Goal: Information Seeking & Learning: Check status

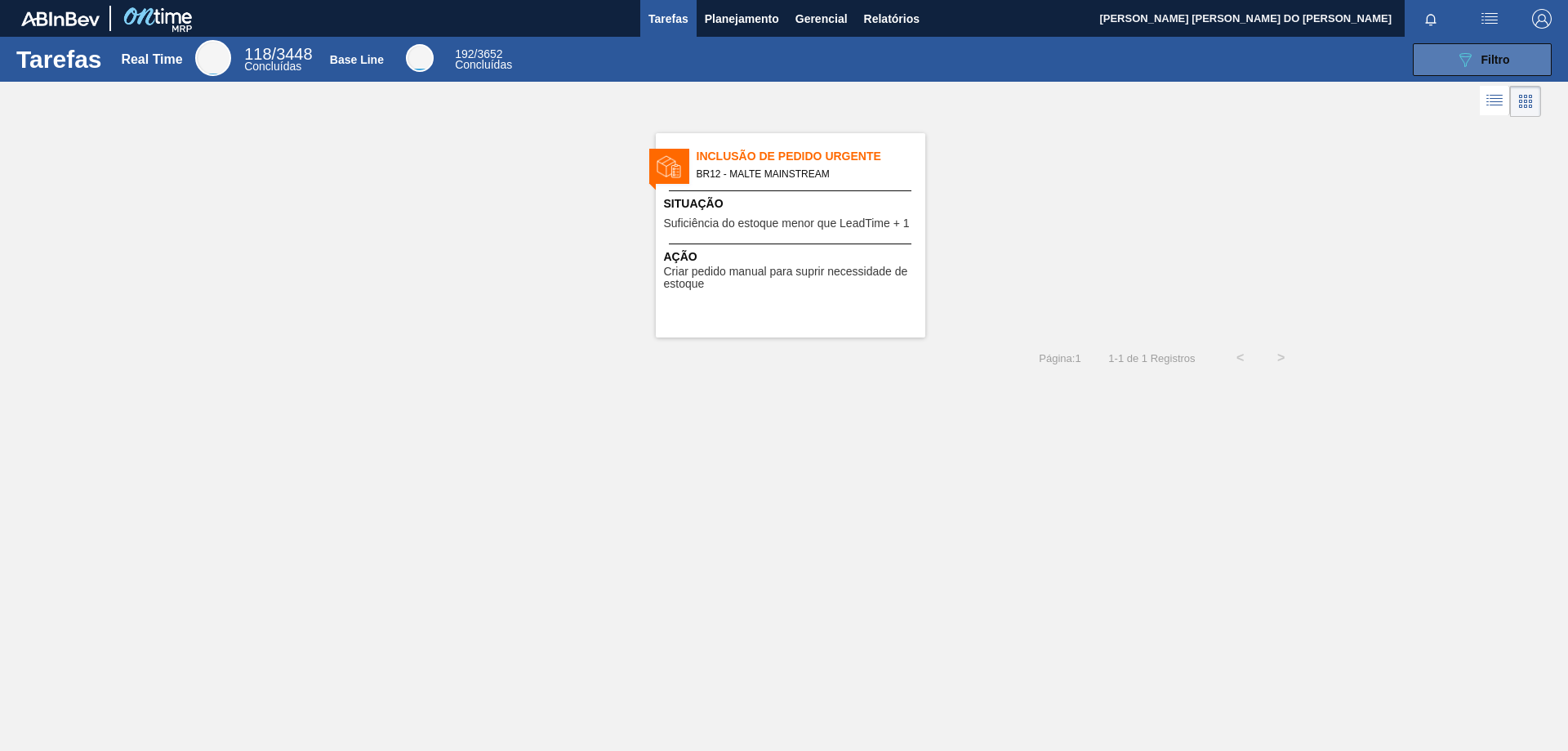
click at [1514, 64] on button "089F7B8B-B2A5-4AFE-B5C0-19BA573D28AC Filtro" at bounding box center [1483, 59] width 139 height 33
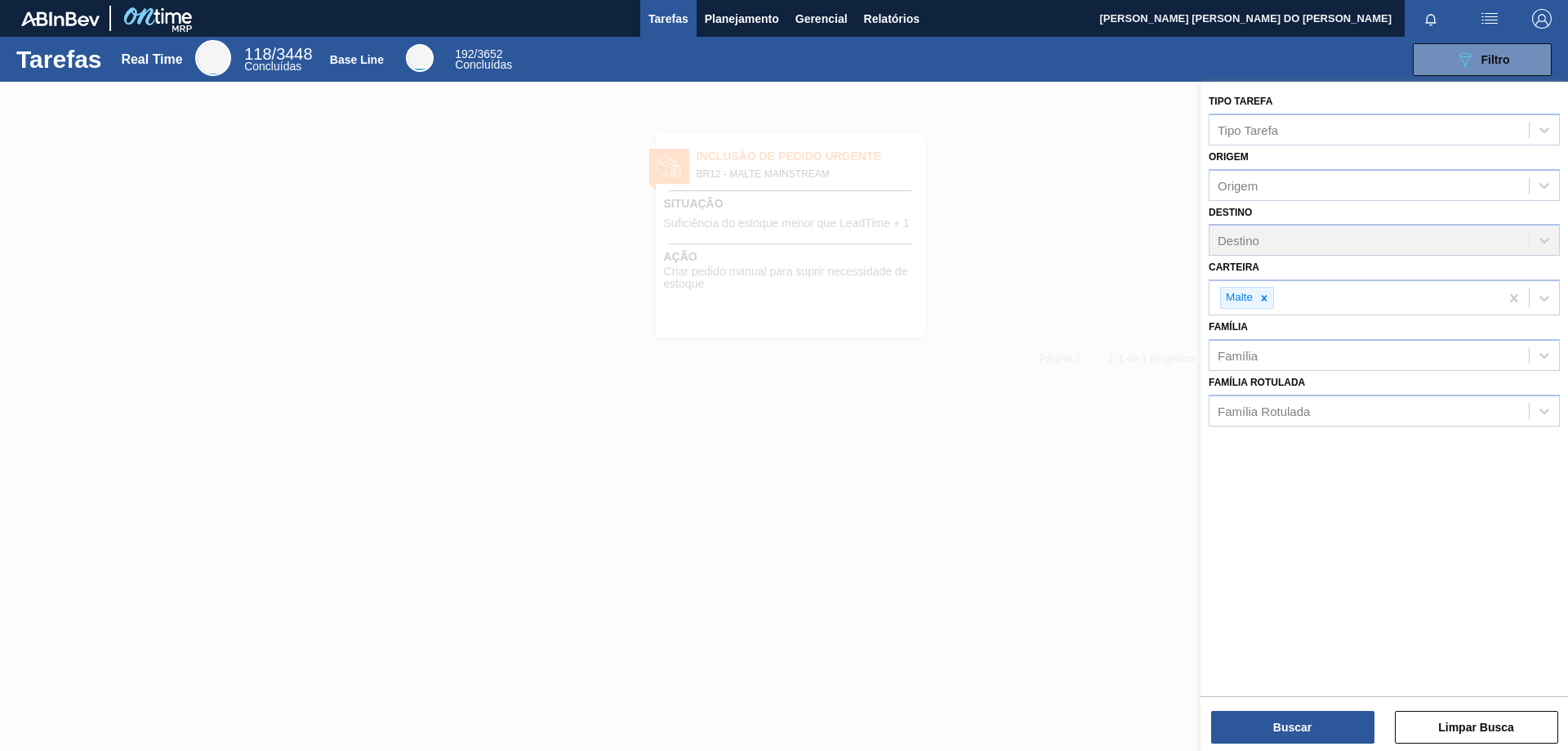
click at [333, 330] on div at bounding box center [784, 457] width 1568 height 751
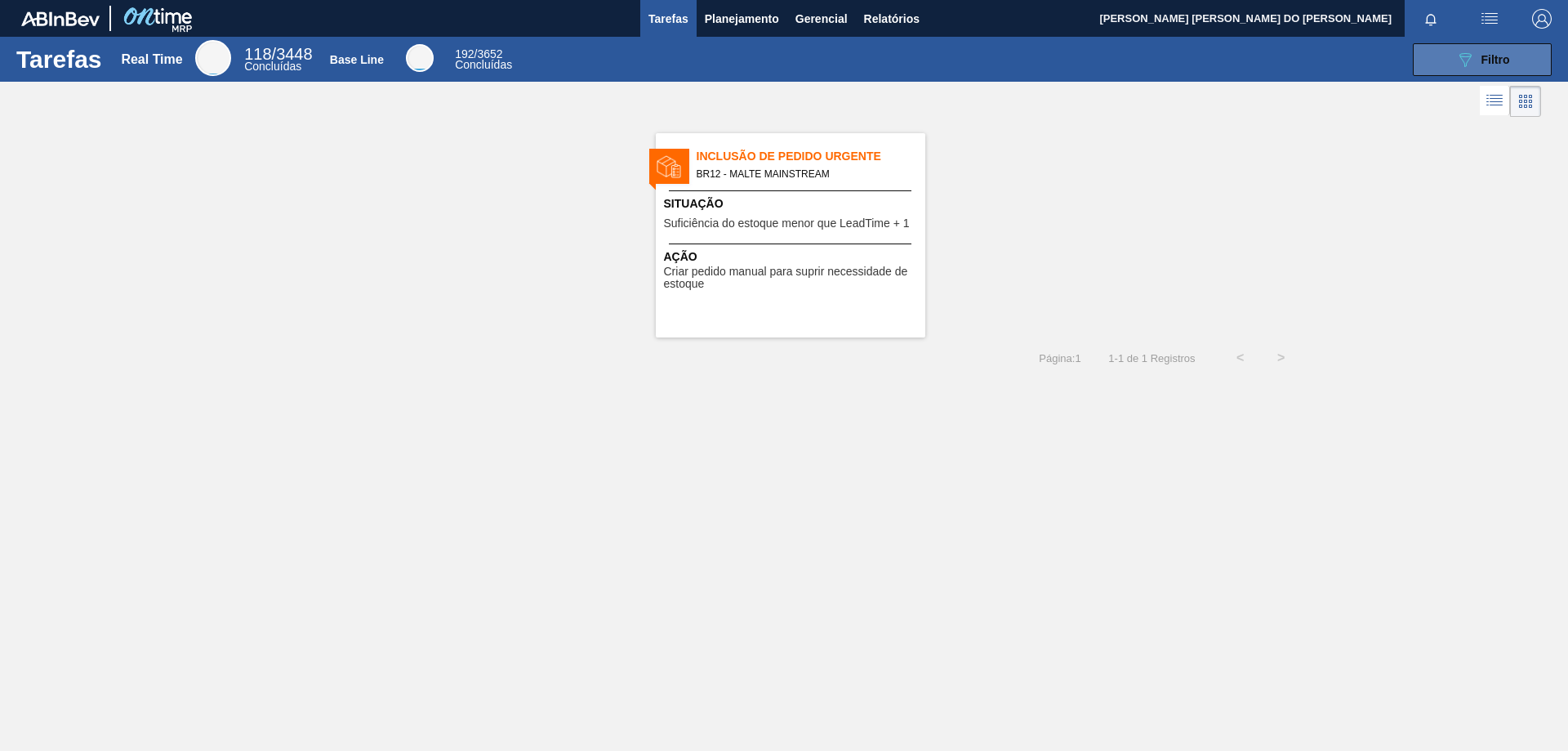
click at [1503, 61] on span "Filtro" at bounding box center [1496, 60] width 28 height 13
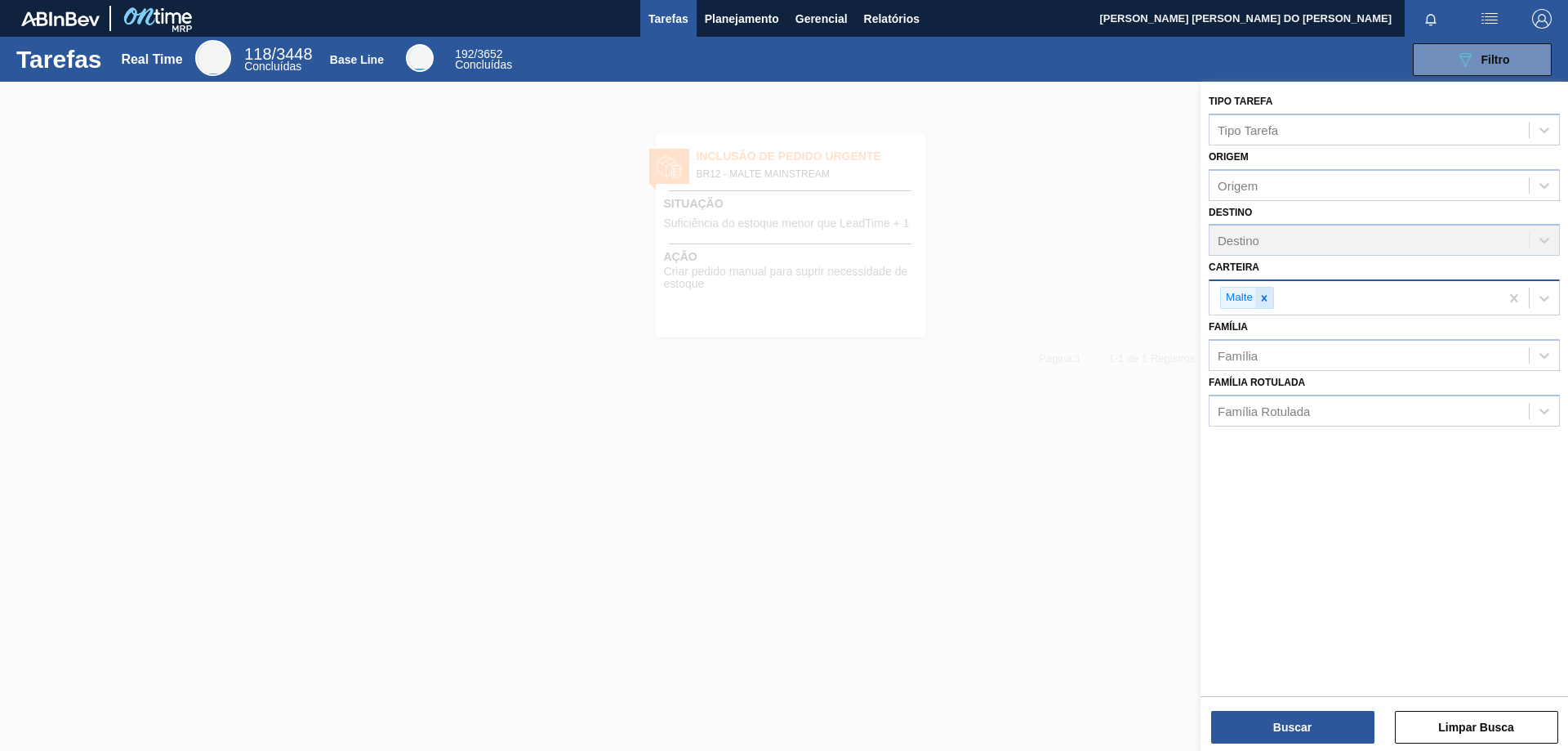
click at [1261, 299] on icon at bounding box center [1265, 298] width 11 height 11
click at [1244, 299] on div "Carteira" at bounding box center [1239, 296] width 43 height 14
type input "fil"
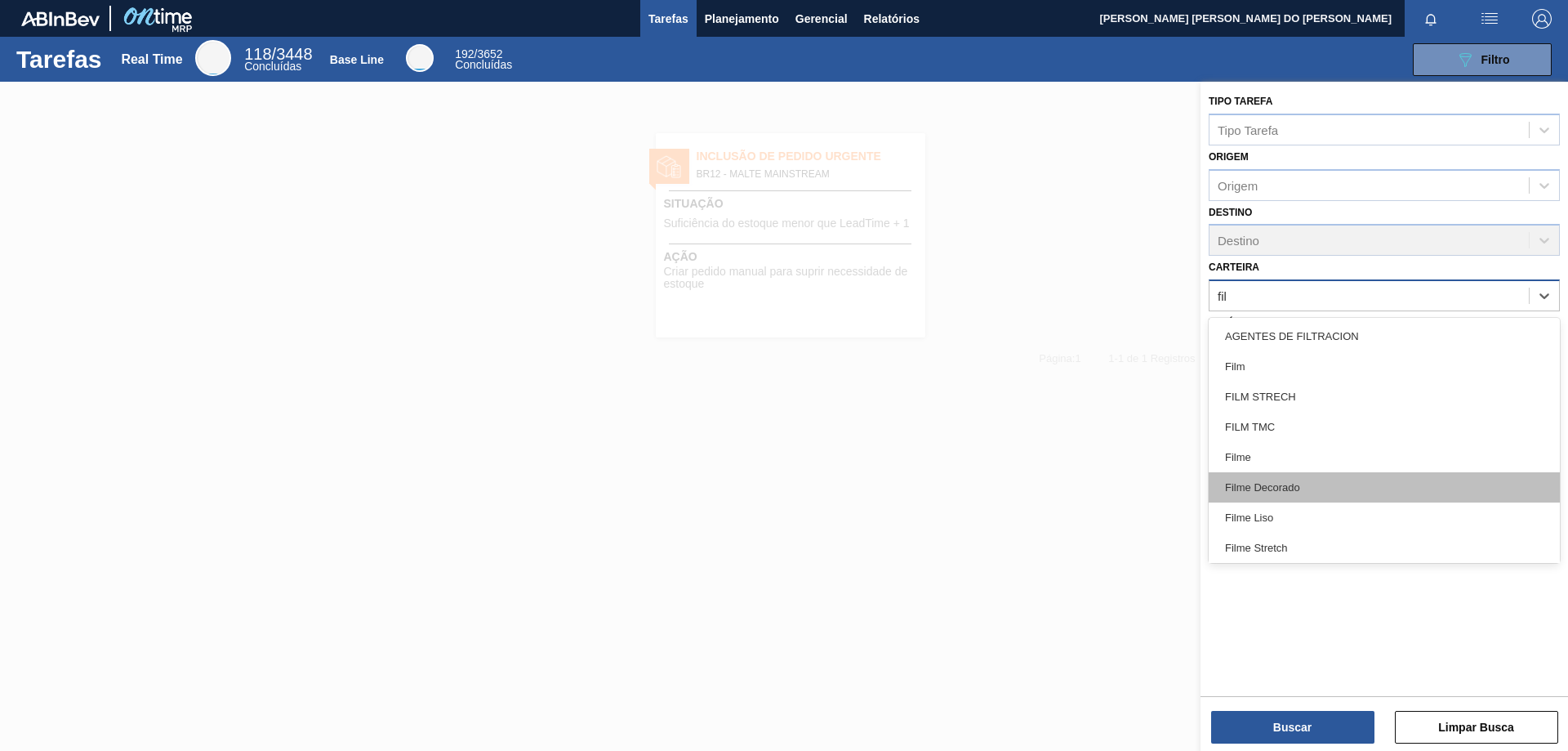
click at [1269, 484] on div "Filme Decorado" at bounding box center [1385, 487] width 351 height 30
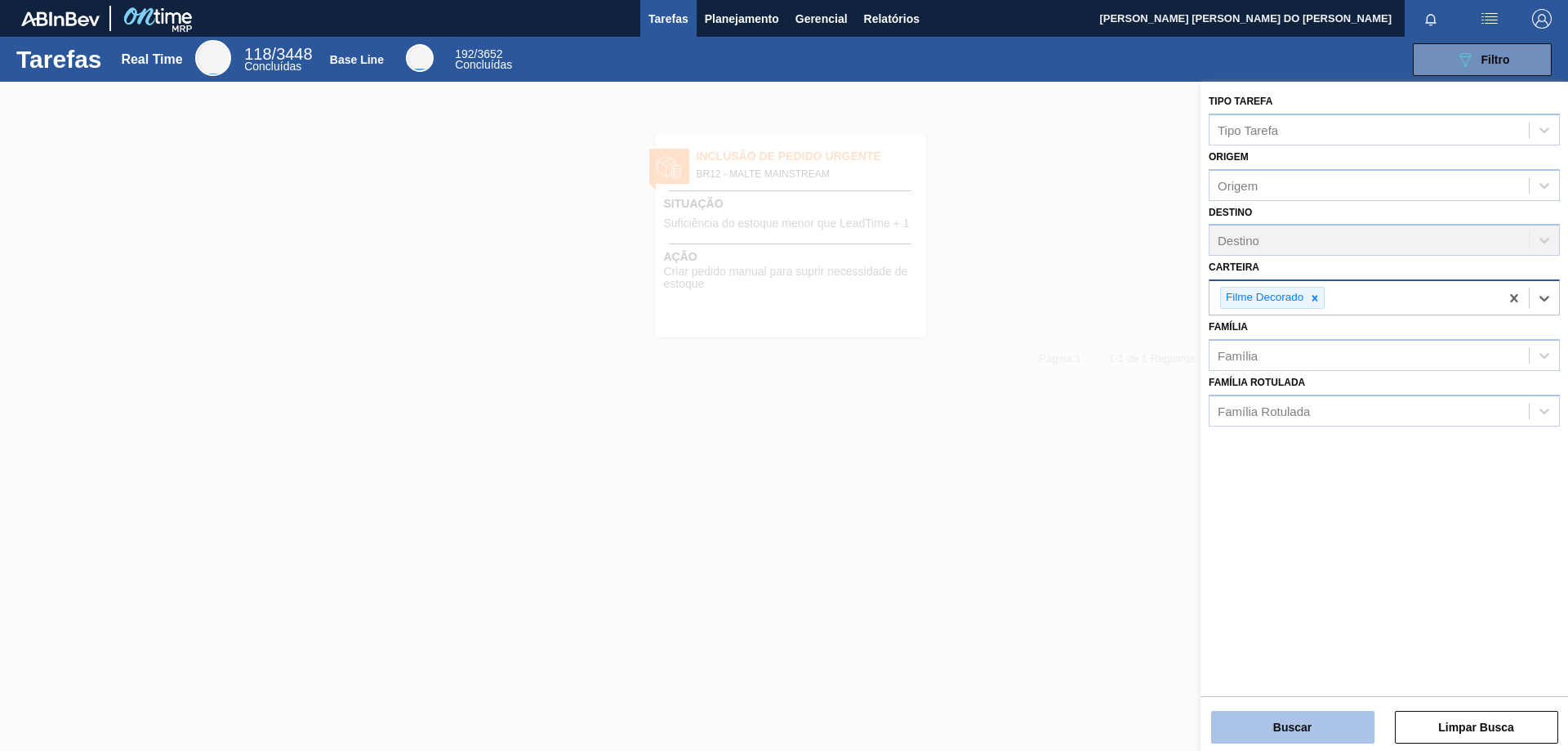
click at [1284, 727] on button "Buscar" at bounding box center [1293, 727] width 163 height 33
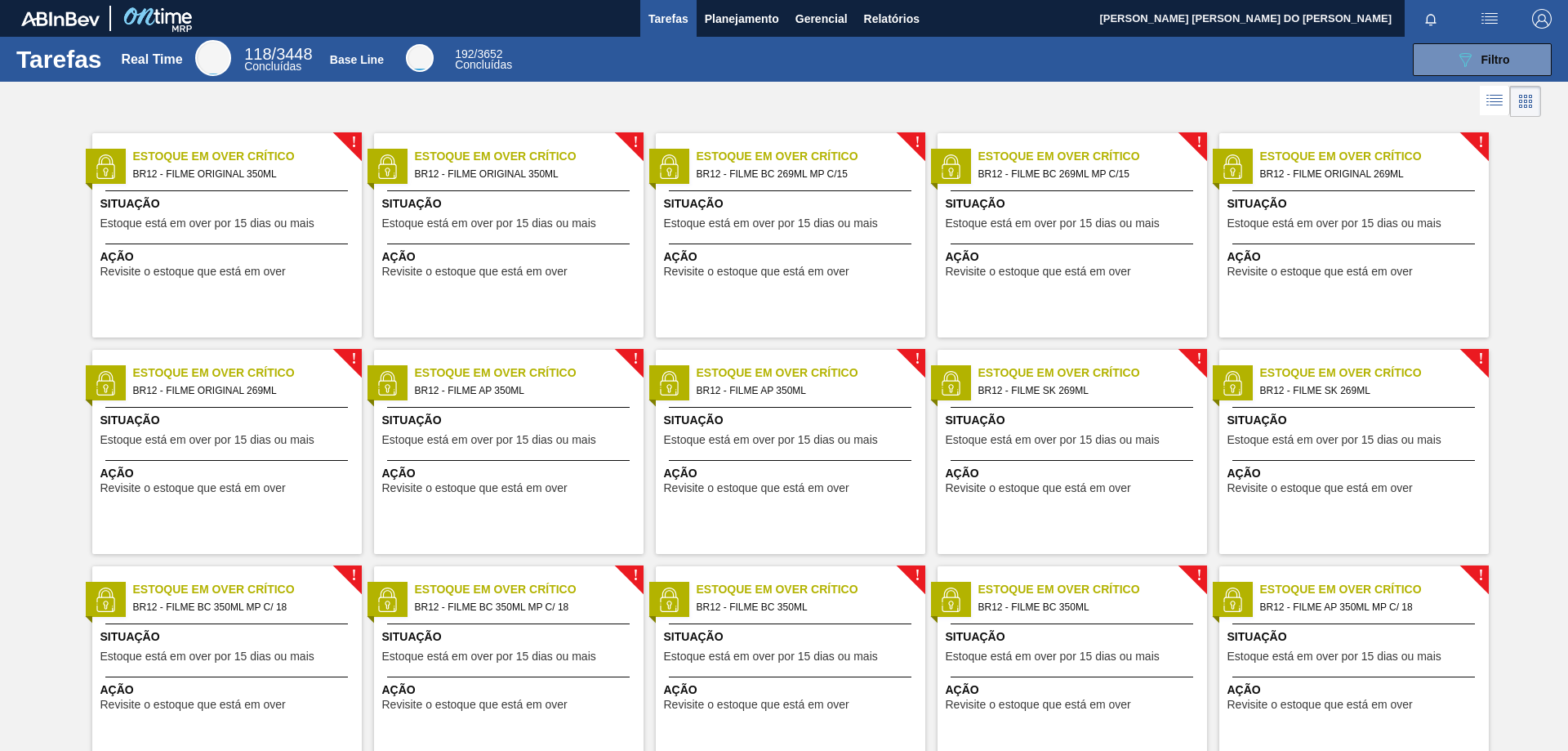
click at [500, 185] on div "! Estoque em Over Crítico BR12 - FILME ORIGINAL 350ML Situação Estoque está em …" at bounding box center [508, 236] width 269 height 205
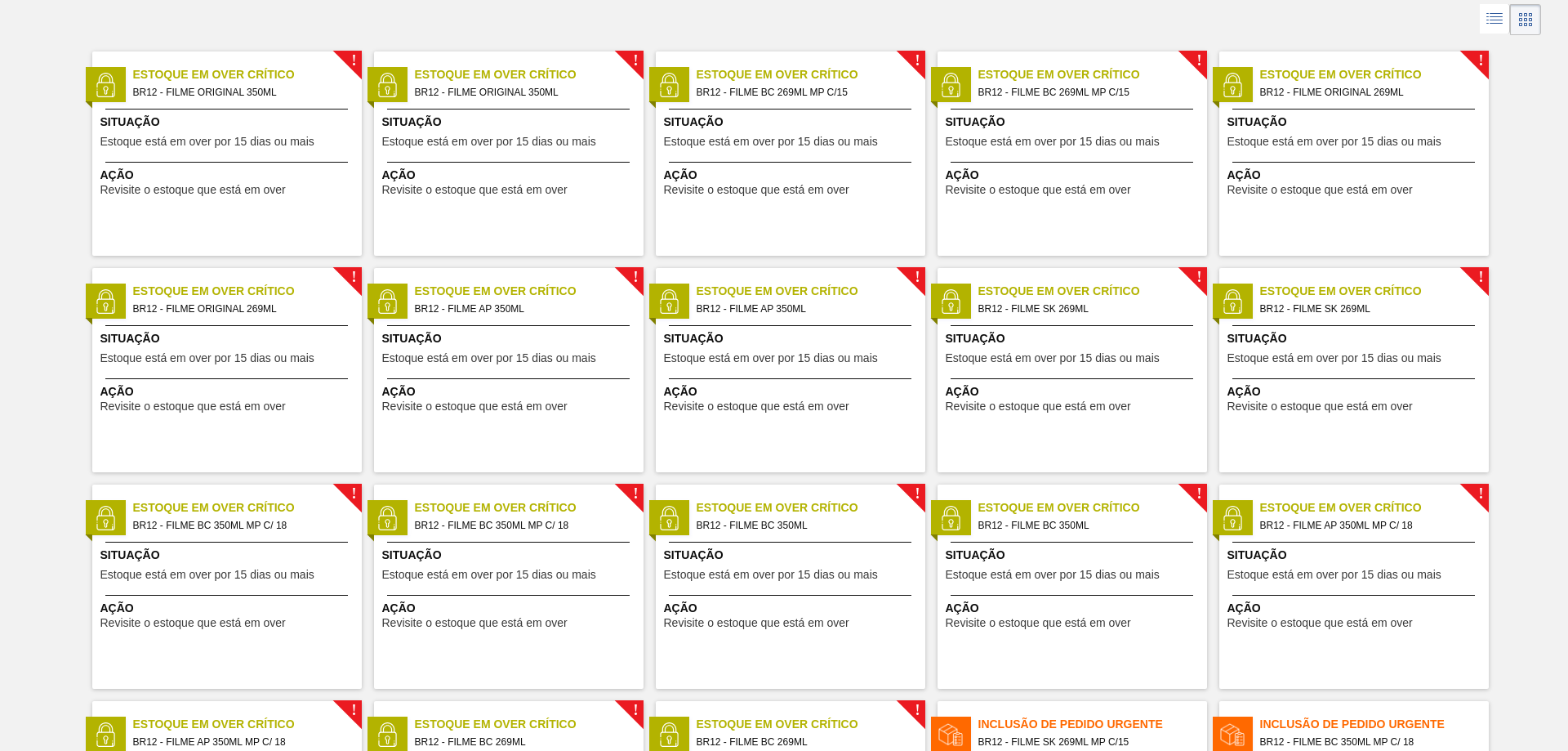
scroll to position [163, 0]
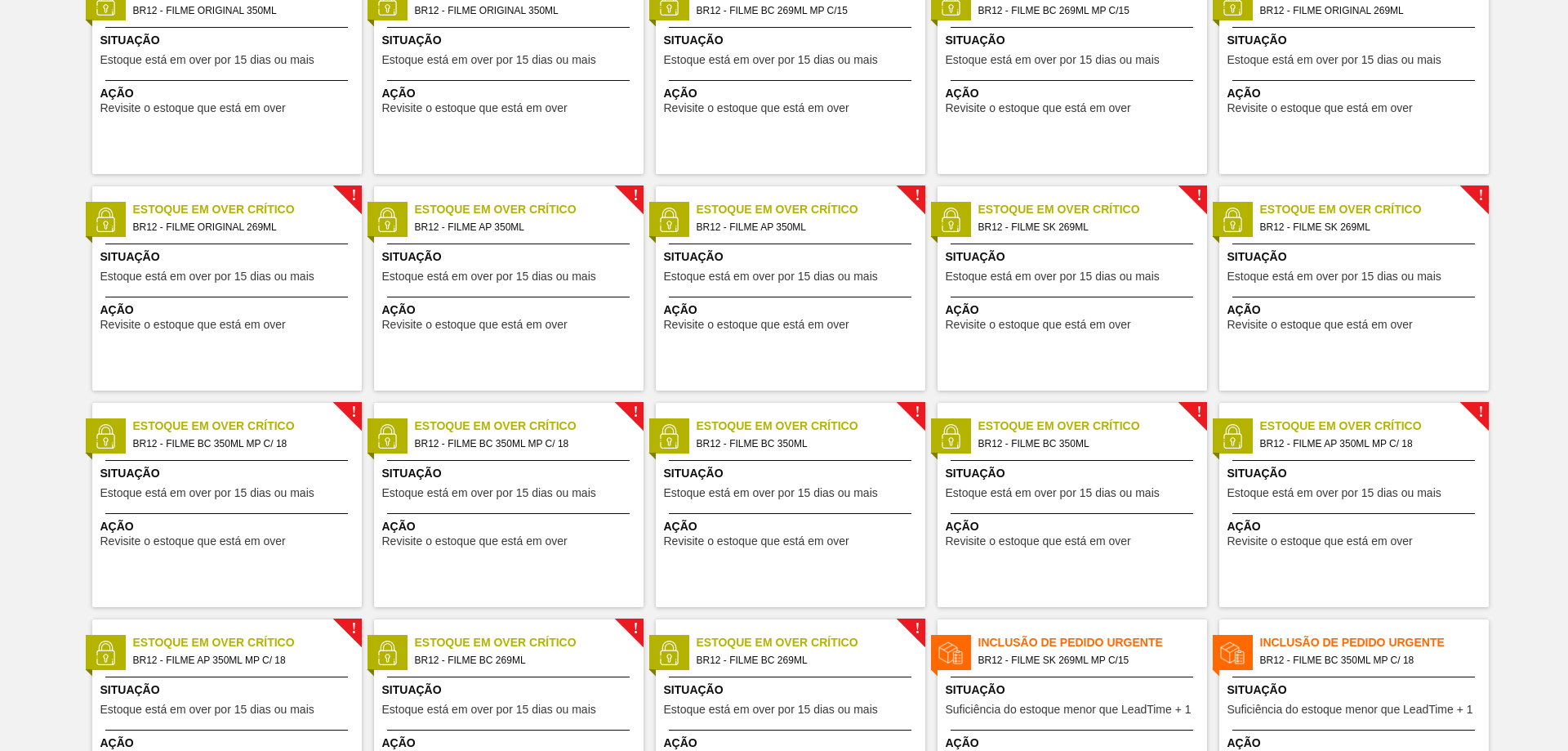
click at [283, 448] on span "BR12 - FILME BC 350ML MP C/ 18" at bounding box center [241, 443] width 216 height 18
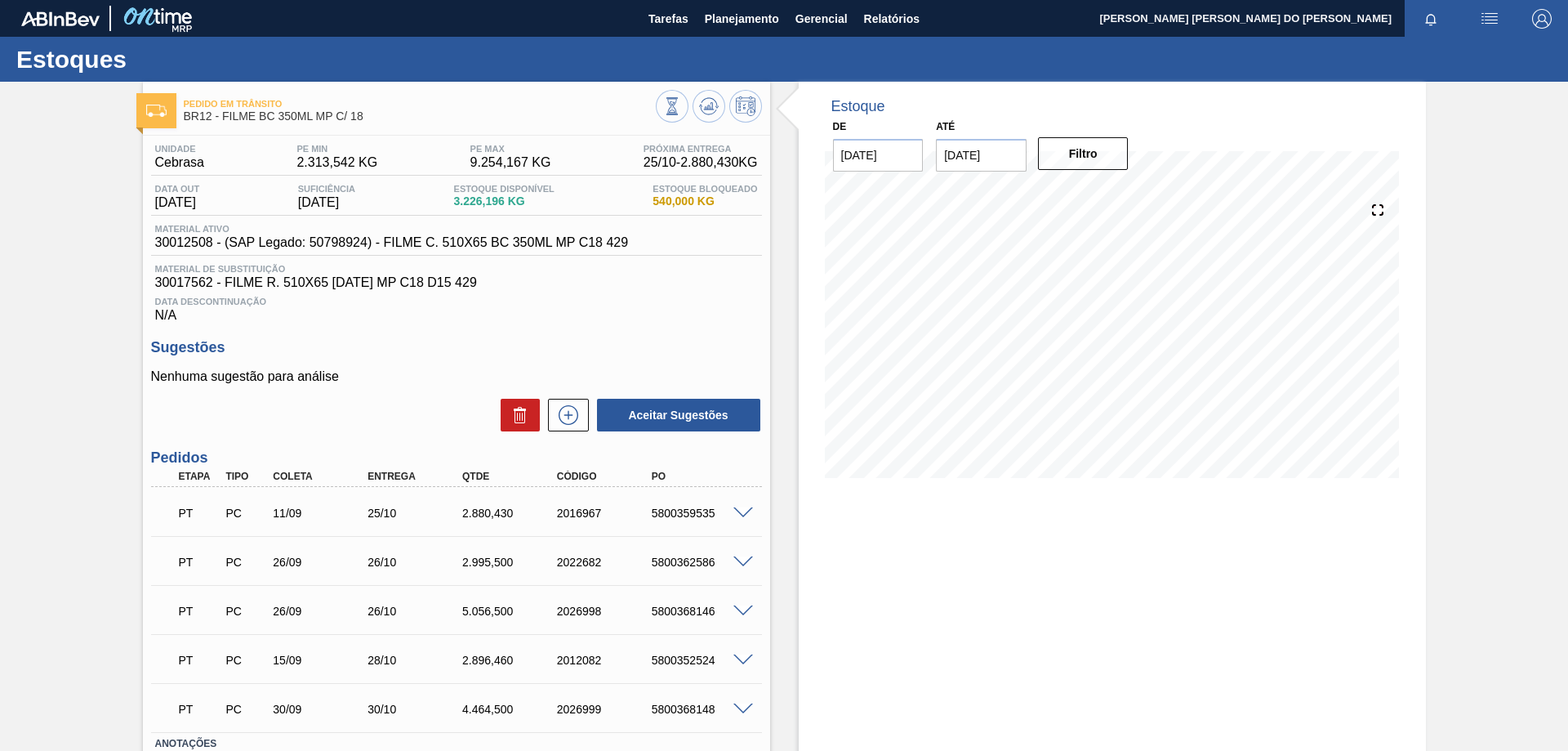
click at [745, 513] on span at bounding box center [743, 513] width 20 height 12
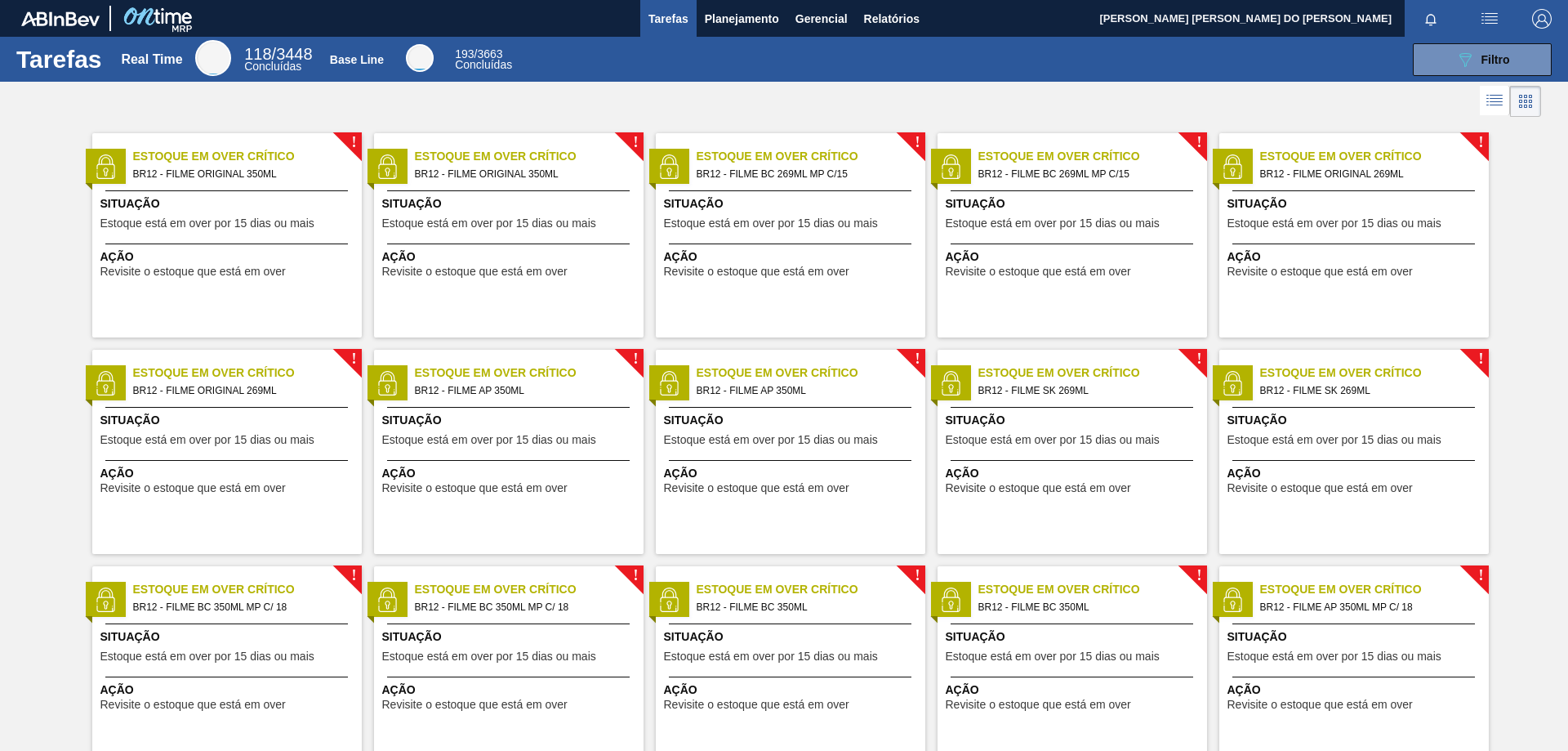
click at [1407, 605] on span "BR12 - FILME AP 350ML MP C/ 18" at bounding box center [1368, 606] width 216 height 18
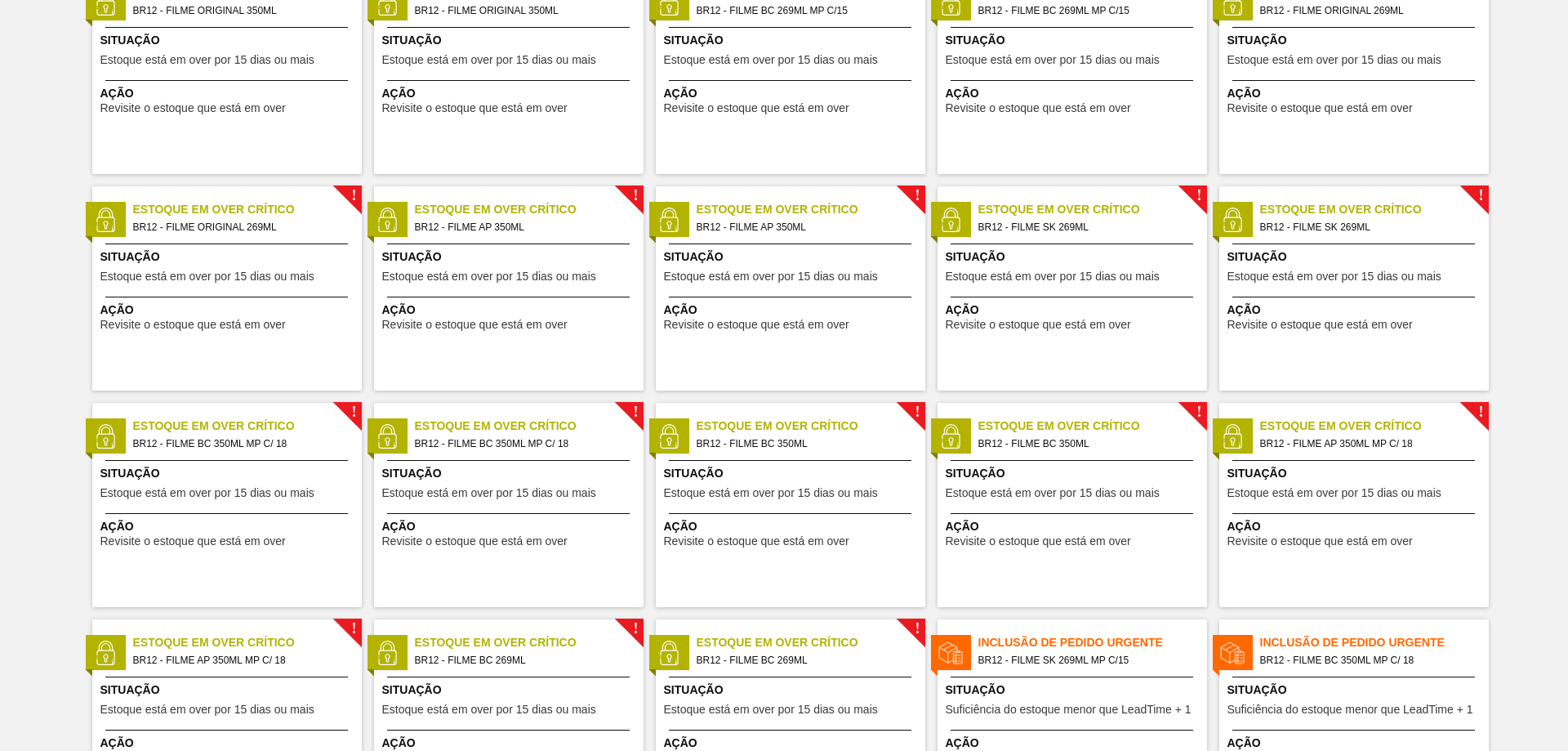
scroll to position [245, 0]
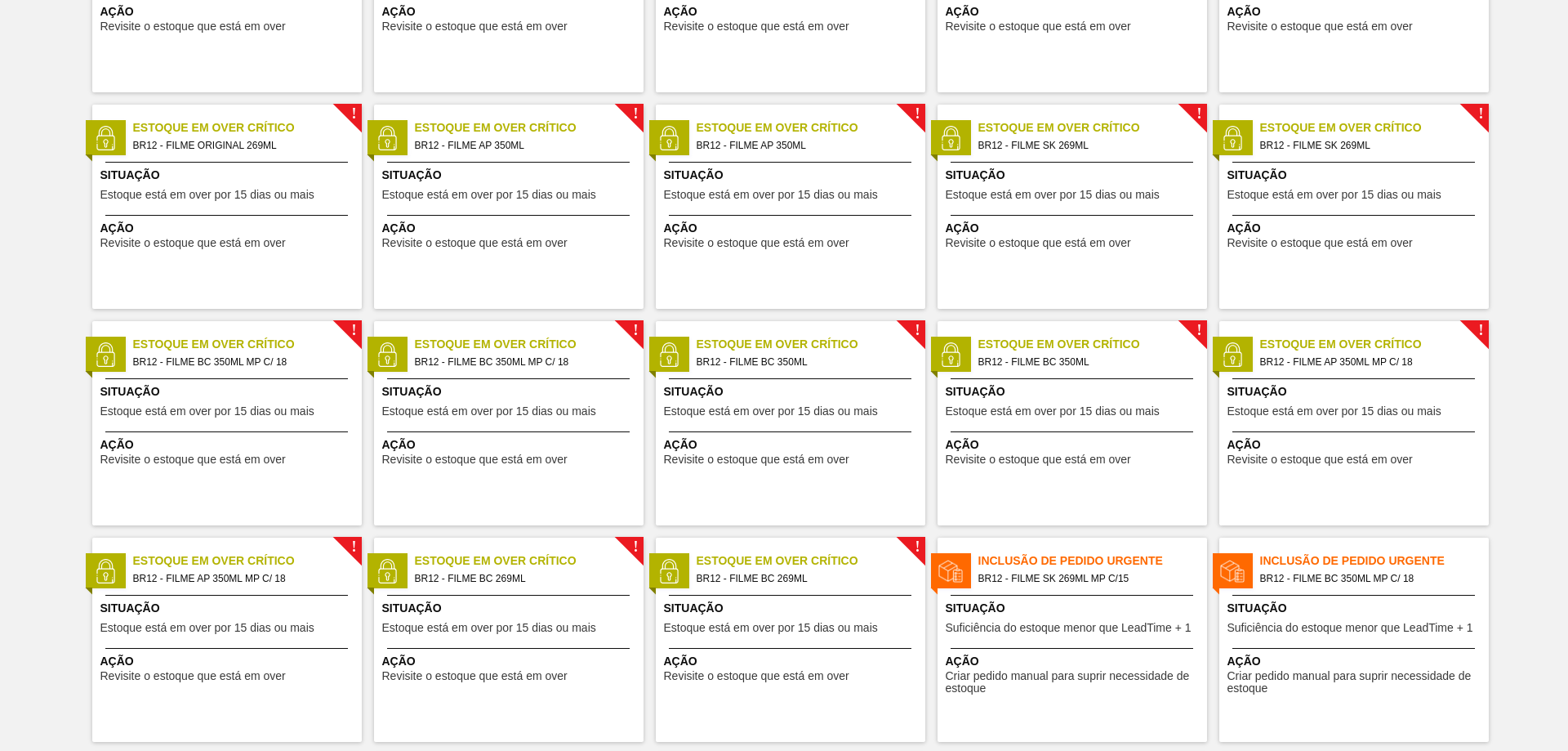
click at [1066, 568] on span "Inclusão de Pedido Urgente" at bounding box center [1093, 560] width 229 height 17
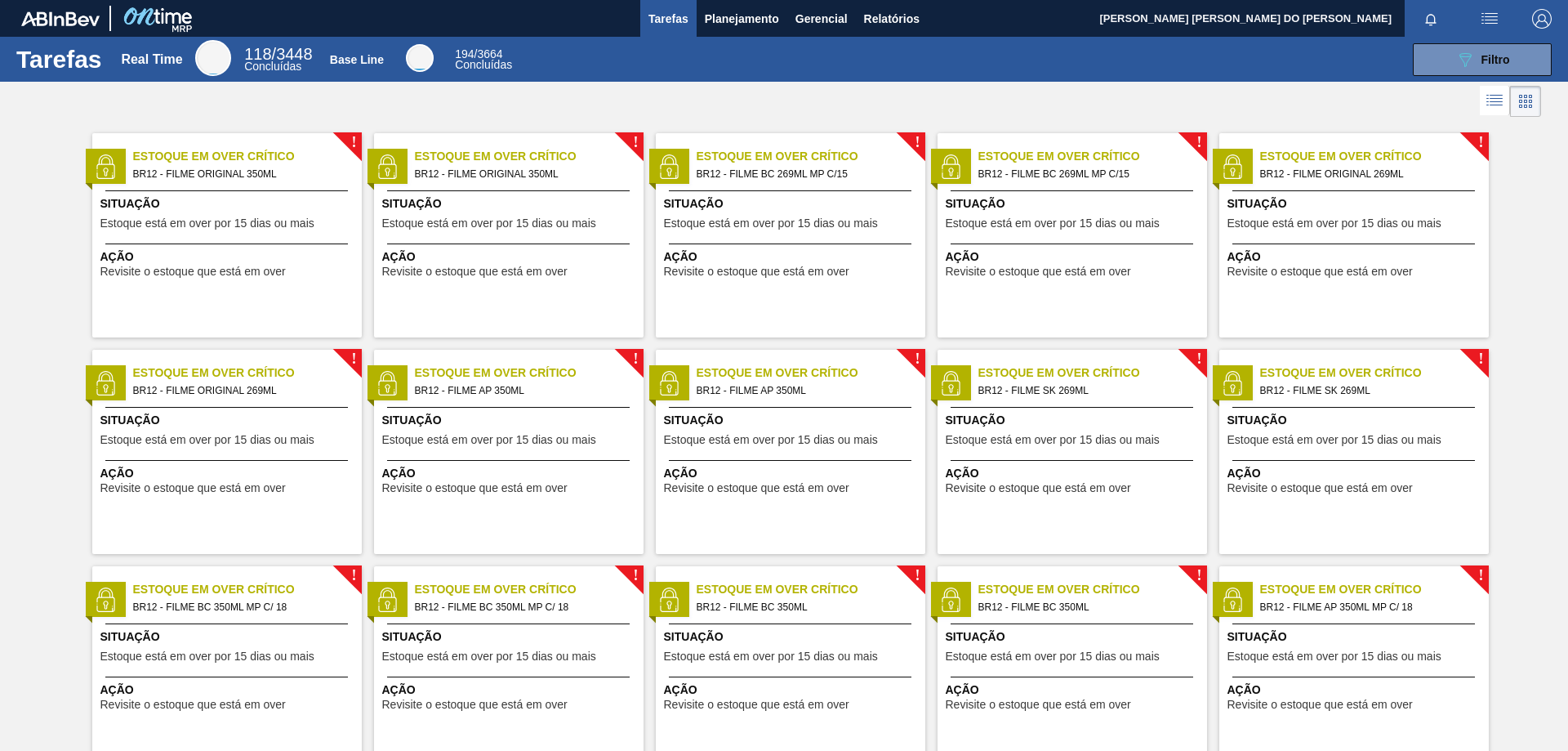
click at [1127, 168] on span "BR12 - FILME BC 269ML MP C/15" at bounding box center [1086, 174] width 216 height 18
